Goal: Entertainment & Leisure: Consume media (video, audio)

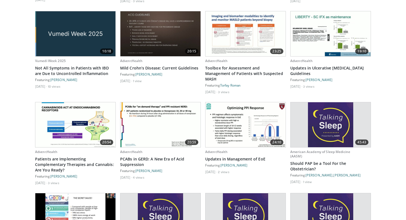
scroll to position [483, 0]
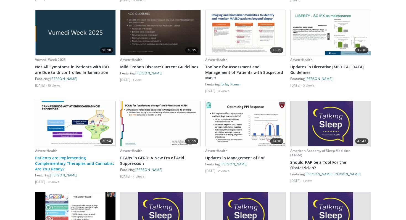
click at [73, 155] on link "Patients are Implementing Complementary Therapies and Cannabis: Are You Ready?" at bounding box center [75, 163] width 81 height 17
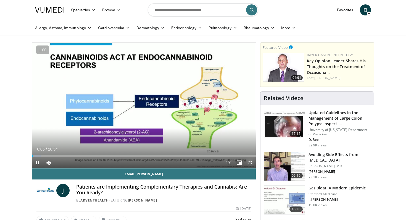
click at [251, 162] on span "Video Player" at bounding box center [250, 162] width 11 height 11
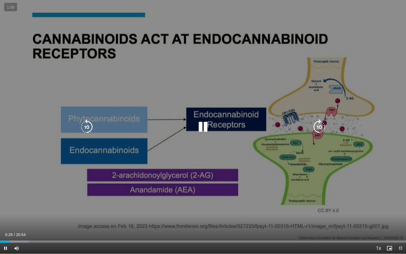
click at [205, 121] on icon "Video Player" at bounding box center [202, 126] width 15 height 15
click at [203, 129] on icon "Video Player" at bounding box center [202, 126] width 15 height 15
click at [202, 126] on icon "Video Player" at bounding box center [202, 126] width 15 height 15
click at [203, 126] on icon "Video Player" at bounding box center [202, 126] width 15 height 15
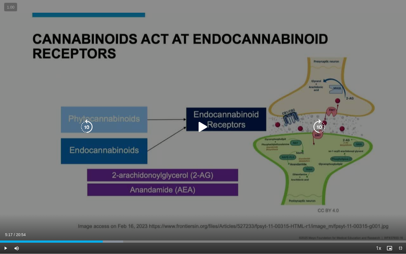
click at [201, 127] on icon "Video Player" at bounding box center [202, 126] width 15 height 15
click at [202, 128] on icon "Video Player" at bounding box center [202, 126] width 15 height 15
click at [202, 126] on icon "Video Player" at bounding box center [202, 126] width 15 height 15
click at [205, 126] on icon "Video Player" at bounding box center [202, 126] width 15 height 15
click at [199, 127] on icon "Video Player" at bounding box center [202, 126] width 15 height 15
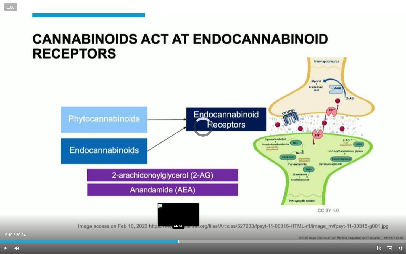
click at [178, 220] on div "Progress Bar" at bounding box center [178, 241] width 1 height 2
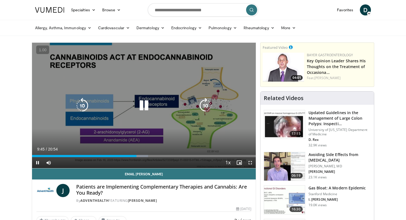
click at [144, 103] on icon "Video Player" at bounding box center [143, 105] width 15 height 15
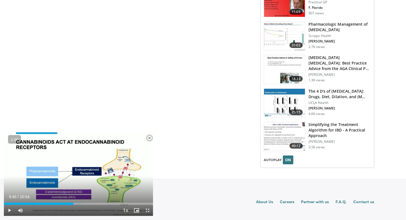
scroll to position [658, 0]
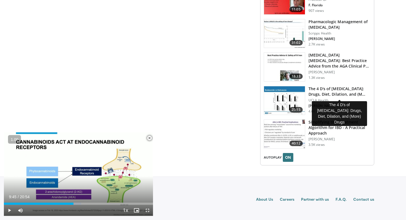
click at [335, 86] on h3 "The 4 D's of Eosinophilic Esophagitis: Drugs, Diet, Dilation, and (M…" at bounding box center [339, 91] width 62 height 11
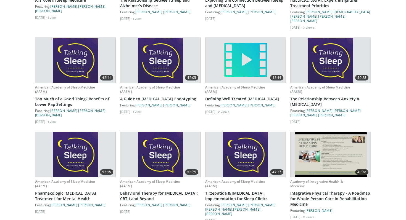
scroll to position [834, 0]
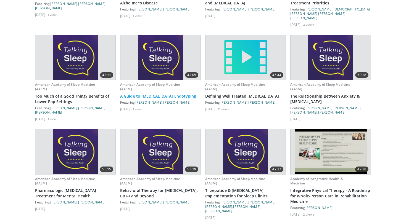
click at [157, 94] on link "A Guide to Obstructive Sleep Apnea Endotyping" at bounding box center [160, 97] width 81 height 6
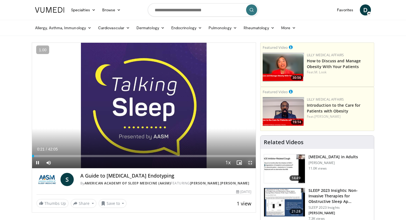
click at [251, 163] on span "Video Player" at bounding box center [250, 162] width 11 height 11
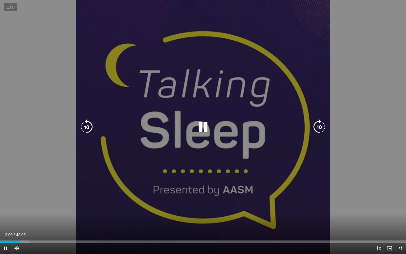
click at [202, 128] on icon "Video Player" at bounding box center [202, 126] width 15 height 15
click at [206, 126] on icon "Video Player" at bounding box center [202, 126] width 15 height 15
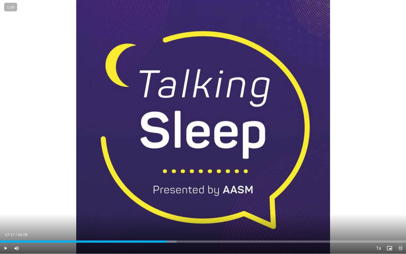
click at [399, 220] on span "Video Player" at bounding box center [400, 248] width 11 height 11
